Goal: Information Seeking & Learning: Learn about a topic

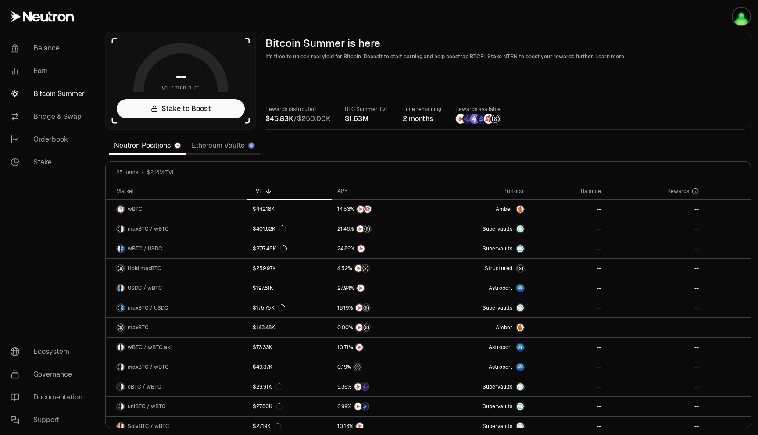
click at [222, 146] on link "Ethereum Vaults" at bounding box center [223, 146] width 74 height 18
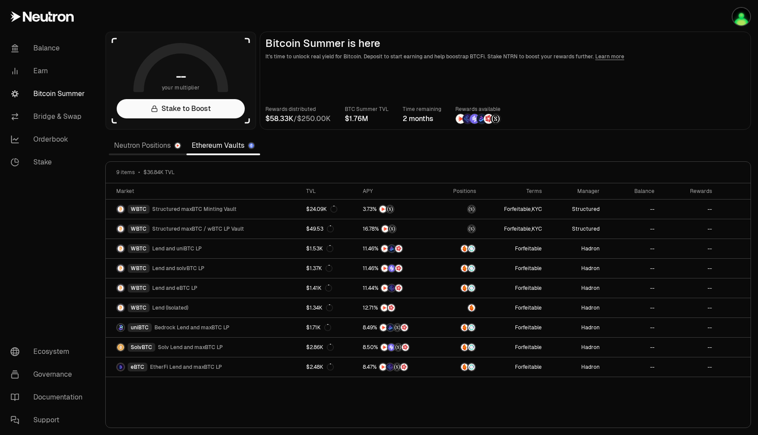
click at [151, 150] on link "Neutron Positions" at bounding box center [148, 146] width 78 height 18
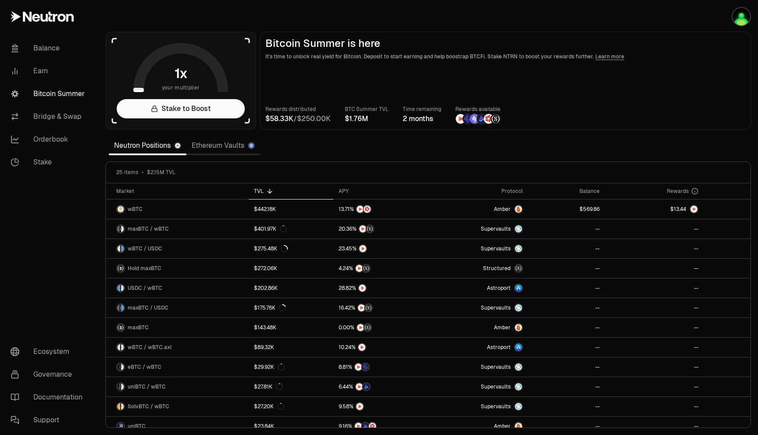
click at [549, 149] on section "your multiplier Stake to Boost Bitcoin Summer is here It's time to unlock real …" at bounding box center [427, 217] width 659 height 435
